Goal: Information Seeking & Learning: Learn about a topic

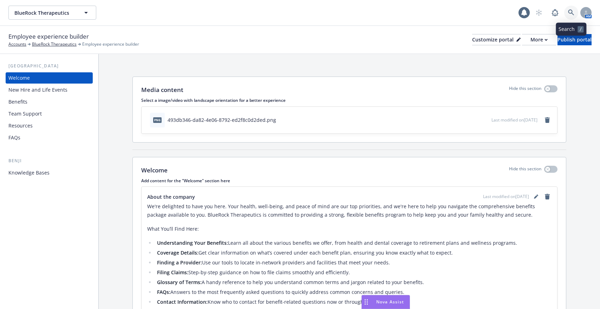
click at [572, 11] on icon at bounding box center [571, 12] width 6 height 6
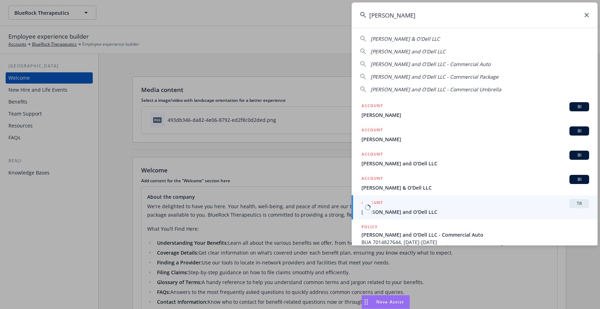
type input "[PERSON_NAME]"
click at [376, 214] on span "[PERSON_NAME] and O'Dell LLC" at bounding box center [476, 211] width 228 height 7
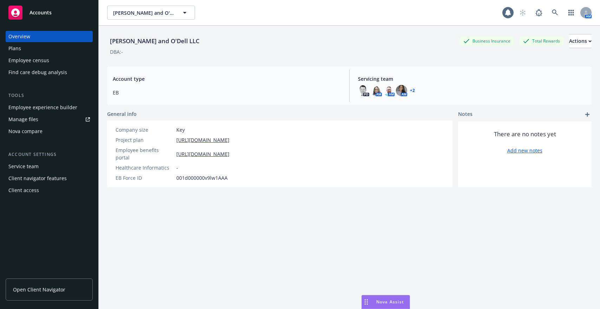
click at [32, 55] on div "Employee census" at bounding box center [28, 60] width 41 height 11
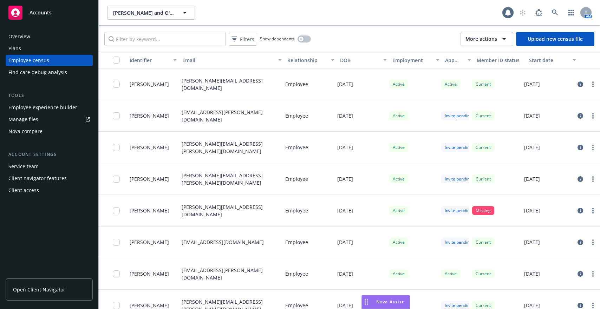
click at [27, 51] on div "Plans" at bounding box center [49, 48] width 82 height 11
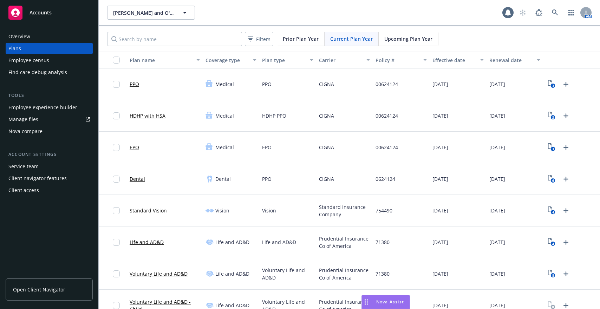
click at [53, 56] on div "Employee census" at bounding box center [49, 60] width 82 height 11
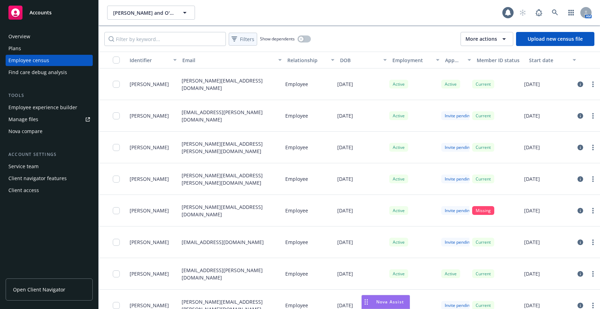
click at [249, 38] on span "Filters" at bounding box center [247, 38] width 14 height 7
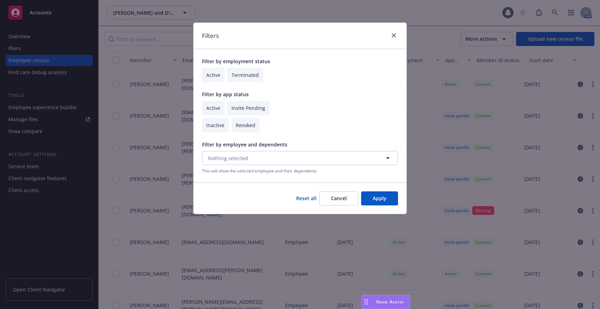
click at [218, 106] on input "checkbox" at bounding box center [213, 108] width 22 height 14
checkbox input "true"
click at [377, 195] on button "Apply" at bounding box center [379, 198] width 37 height 14
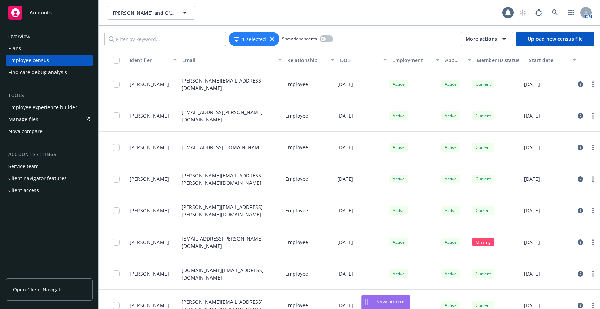
click at [117, 65] on button "button" at bounding box center [113, 60] width 28 height 17
click at [115, 58] on input "checkbox" at bounding box center [116, 60] width 7 height 7
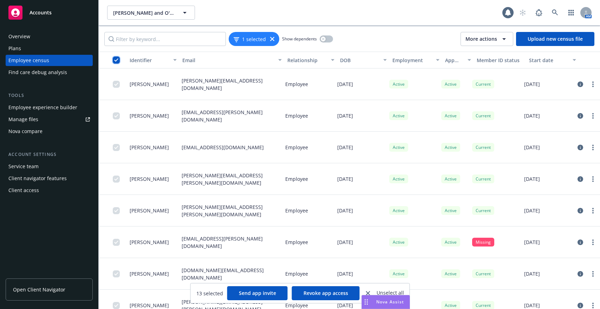
click at [115, 58] on input "checkbox" at bounding box center [116, 60] width 7 height 7
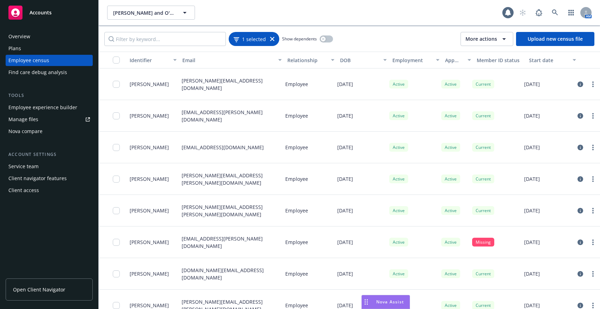
click at [271, 39] on icon at bounding box center [272, 39] width 4 height 4
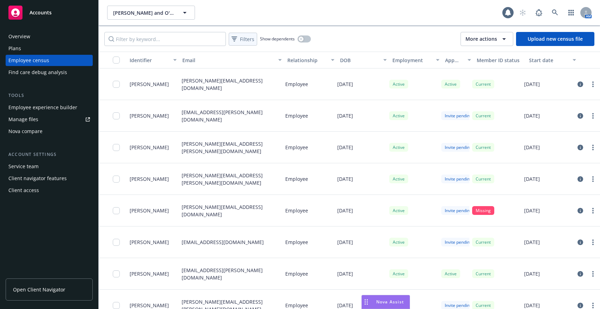
click at [246, 44] on div "Filters" at bounding box center [243, 39] width 26 height 10
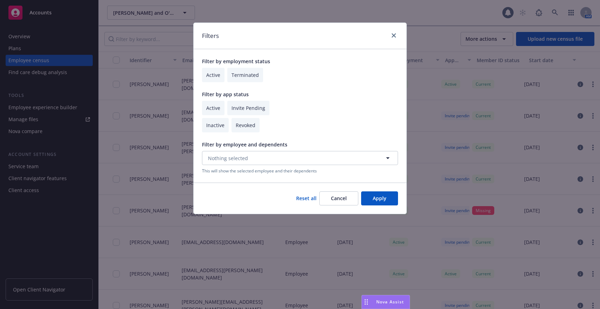
click at [215, 76] on input "checkbox" at bounding box center [213, 75] width 22 height 14
checkbox input "true"
click at [215, 107] on input "checkbox" at bounding box center [213, 108] width 22 height 14
checkbox input "true"
click at [385, 196] on button "Apply" at bounding box center [379, 198] width 37 height 14
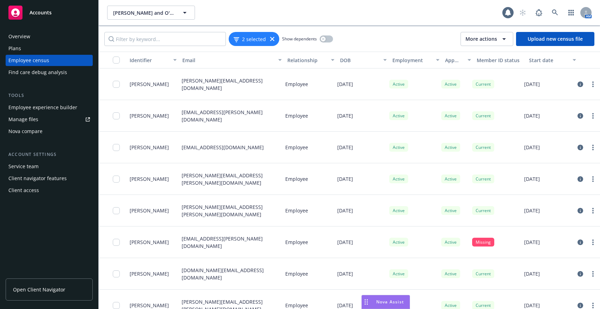
scroll to position [170, 0]
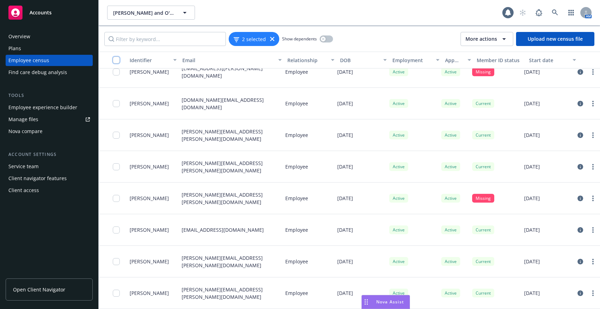
click at [116, 58] on input "checkbox" at bounding box center [116, 60] width 7 height 7
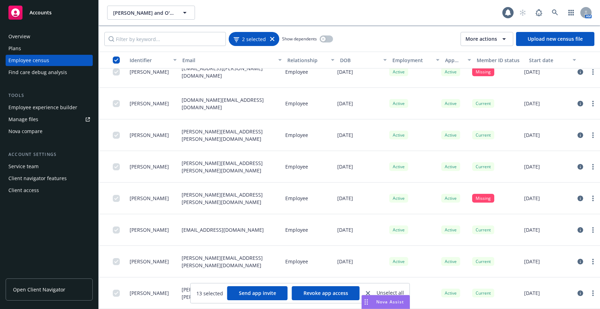
click at [268, 37] on div "2 selected" at bounding box center [254, 38] width 41 height 7
click at [250, 41] on span "2 selected" at bounding box center [254, 38] width 24 height 7
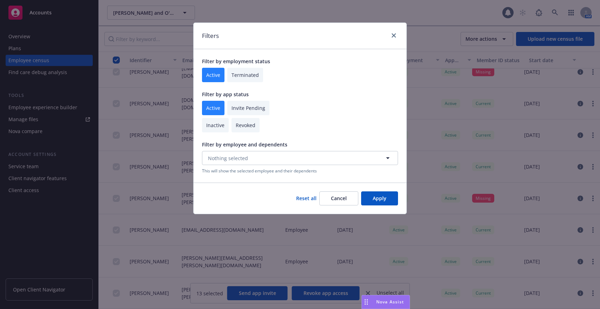
click at [217, 112] on input "checkbox" at bounding box center [213, 108] width 22 height 14
checkbox input "false"
click at [381, 199] on button "Apply" at bounding box center [379, 198] width 37 height 14
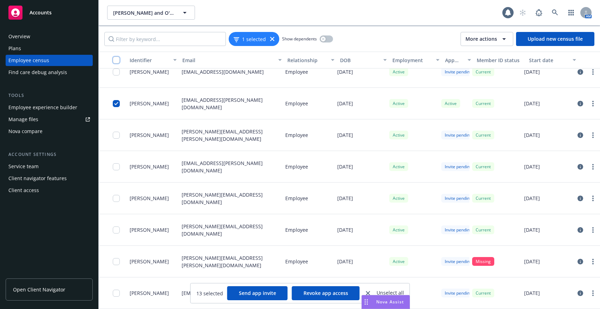
click at [118, 62] on input "checkbox" at bounding box center [116, 60] width 7 height 7
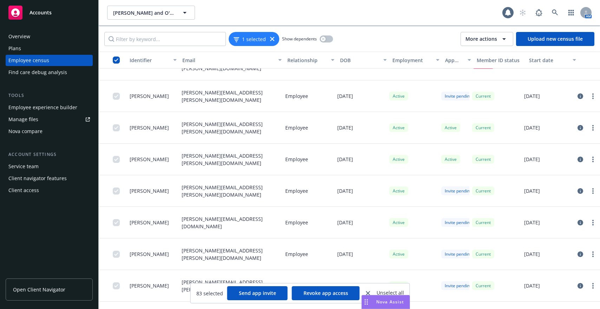
scroll to position [2384, 0]
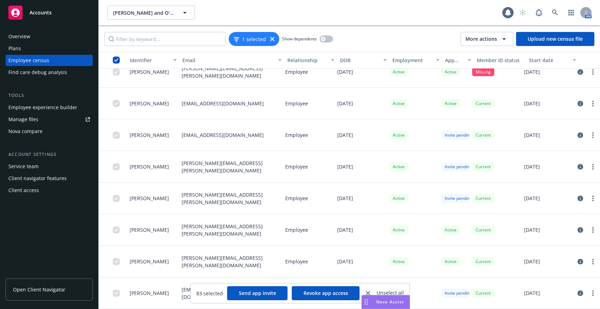
click at [117, 64] on button "button" at bounding box center [113, 60] width 28 height 17
click at [117, 60] on input "checkbox" at bounding box center [116, 60] width 7 height 7
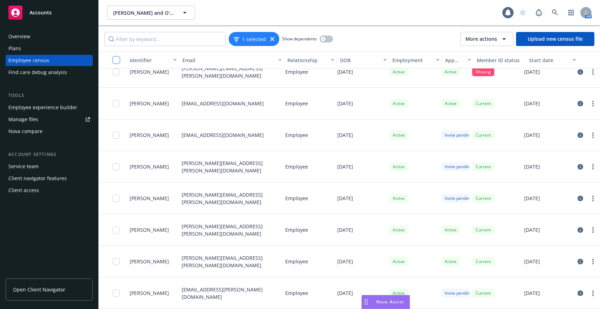
click at [117, 60] on input "checkbox" at bounding box center [116, 60] width 7 height 7
